Goal: Communication & Community: Answer question/provide support

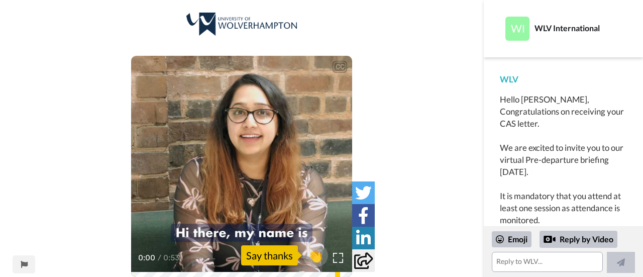
scroll to position [17, 0]
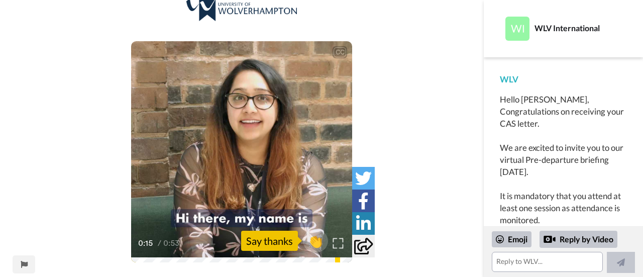
click at [336, 244] on img at bounding box center [338, 243] width 11 height 11
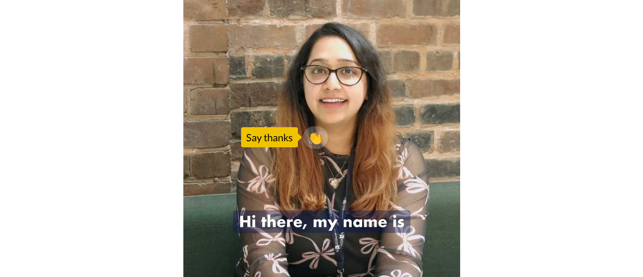
scroll to position [15, 0]
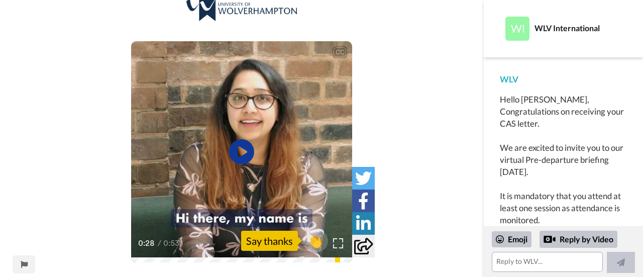
click at [66, 196] on div "CC Play/Pause 0:28 / 0:53 👏 Say thanks" at bounding box center [242, 137] width 484 height 279
click at [432, 205] on div "CC Play/Pause 0:28 / 0:53 👏 Say thanks" at bounding box center [242, 137] width 484 height 279
click at [582, 263] on textarea at bounding box center [547, 262] width 111 height 20
click at [571, 146] on div "Hello [PERSON_NAME], Congratulations on receiving your CAS letter. We are excit…" at bounding box center [563, 183] width 127 height 181
click at [421, 106] on div "CC Play/Pause 0:28 / 0:53 👏 Say thanks" at bounding box center [242, 137] width 484 height 279
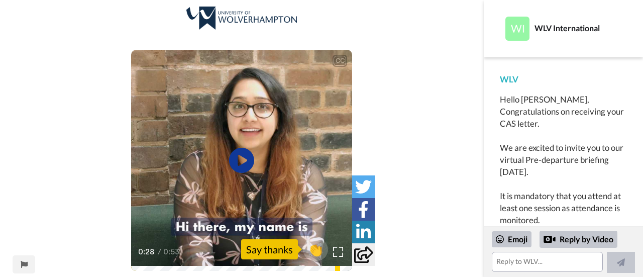
scroll to position [0, 0]
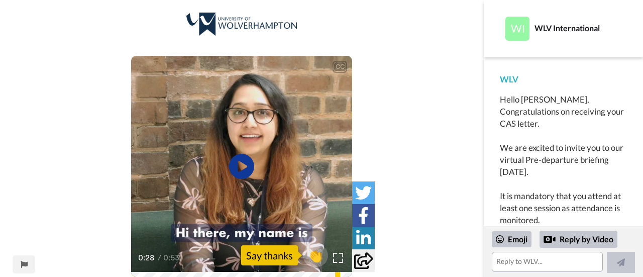
click at [92, 21] on div "CC Play/Pause 0:28 / 0:53 👏 Say thanks" at bounding box center [242, 152] width 484 height 279
click at [551, 130] on div "Hello [PERSON_NAME], Congratulations on receiving your CAS letter. We are excit…" at bounding box center [563, 183] width 127 height 181
click at [561, 182] on div "Hello [PERSON_NAME], Congratulations on receiving your CAS letter. We are excit…" at bounding box center [563, 183] width 127 height 181
click at [569, 241] on div "Reply by Video" at bounding box center [579, 239] width 78 height 17
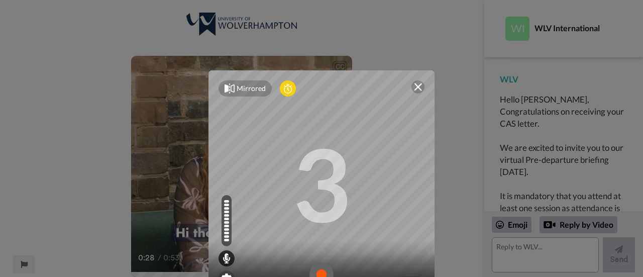
click at [417, 87] on img at bounding box center [418, 87] width 8 height 8
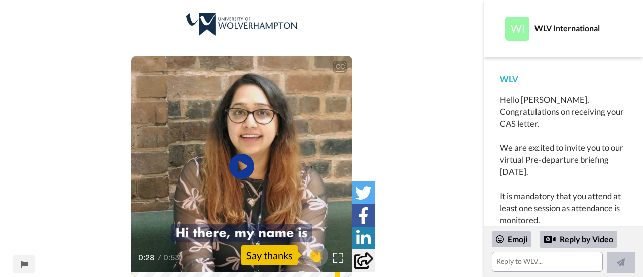
click at [443, 102] on div "CC Play/Pause 0:28 / 0:53 👏 Say thanks" at bounding box center [242, 152] width 484 height 279
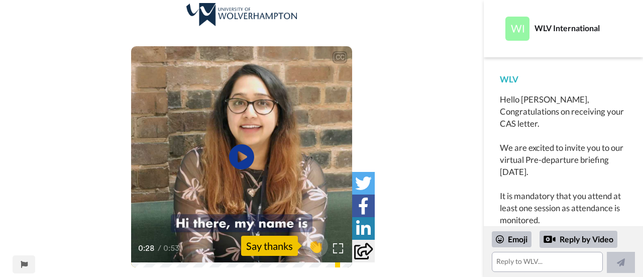
scroll to position [15, 0]
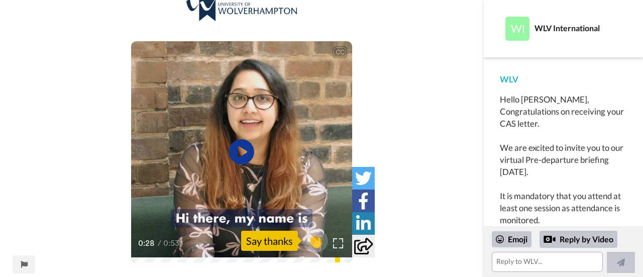
click at [61, 26] on div "CC Play/Pause 0:28 / 0:53 👏 Say thanks" at bounding box center [242, 137] width 484 height 279
